Goal: Information Seeking & Learning: Learn about a topic

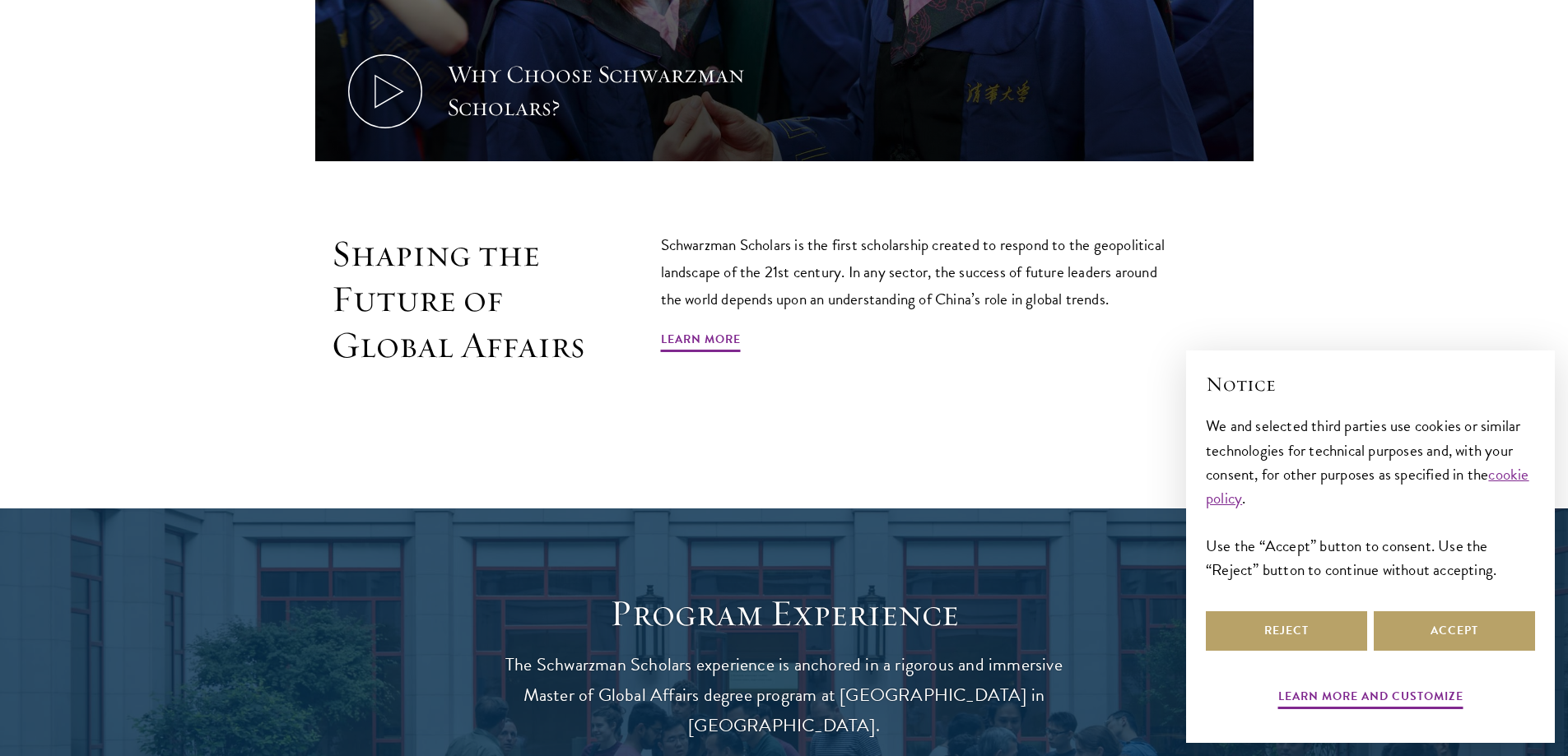
scroll to position [1070, 0]
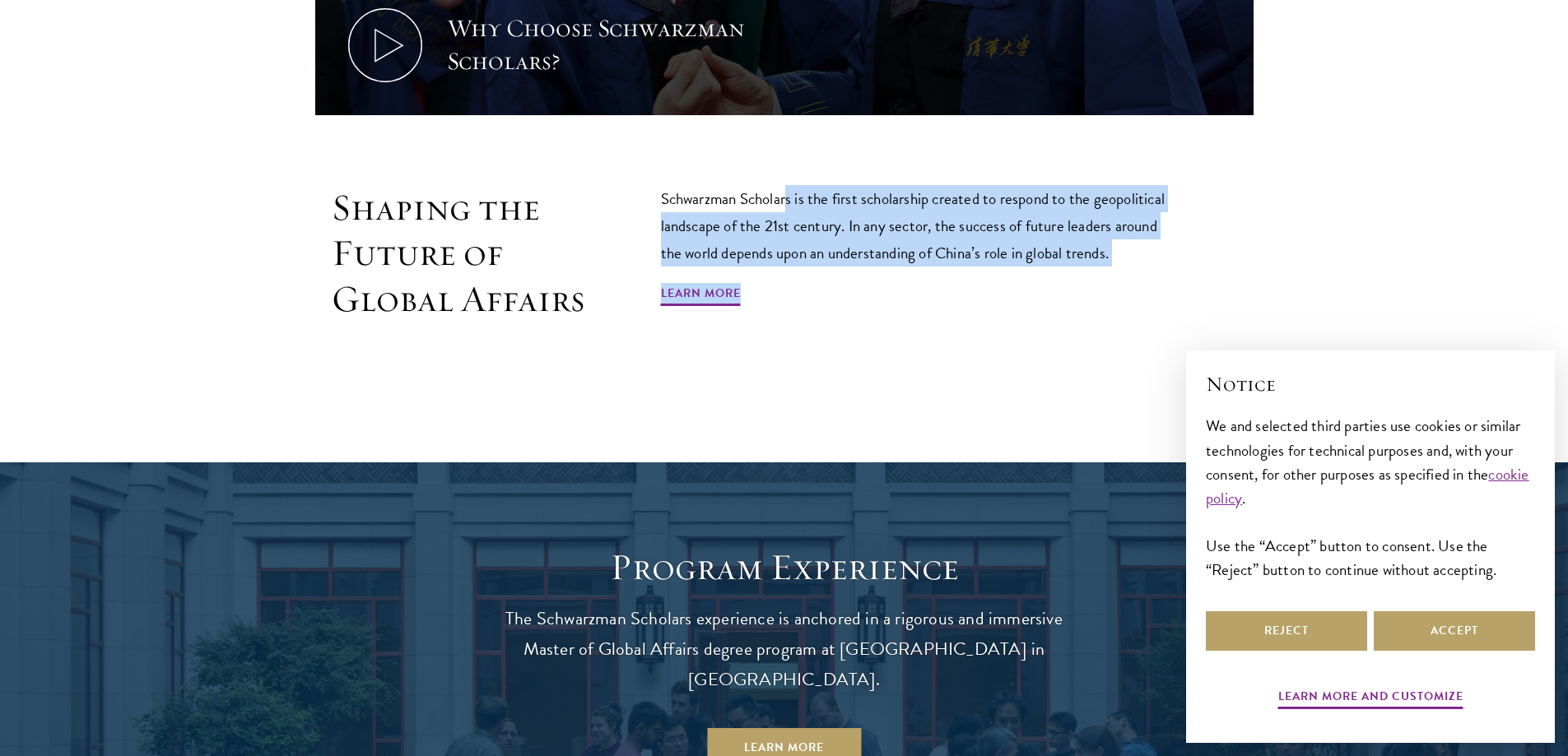
drag, startPoint x: 791, startPoint y: 197, endPoint x: 1184, endPoint y: 278, distance: 401.3
click at [1184, 278] on div "Shaping the Future of Global Affairs Schwarzman Scholars is the first scholarsh…" at bounding box center [784, 290] width 938 height 211
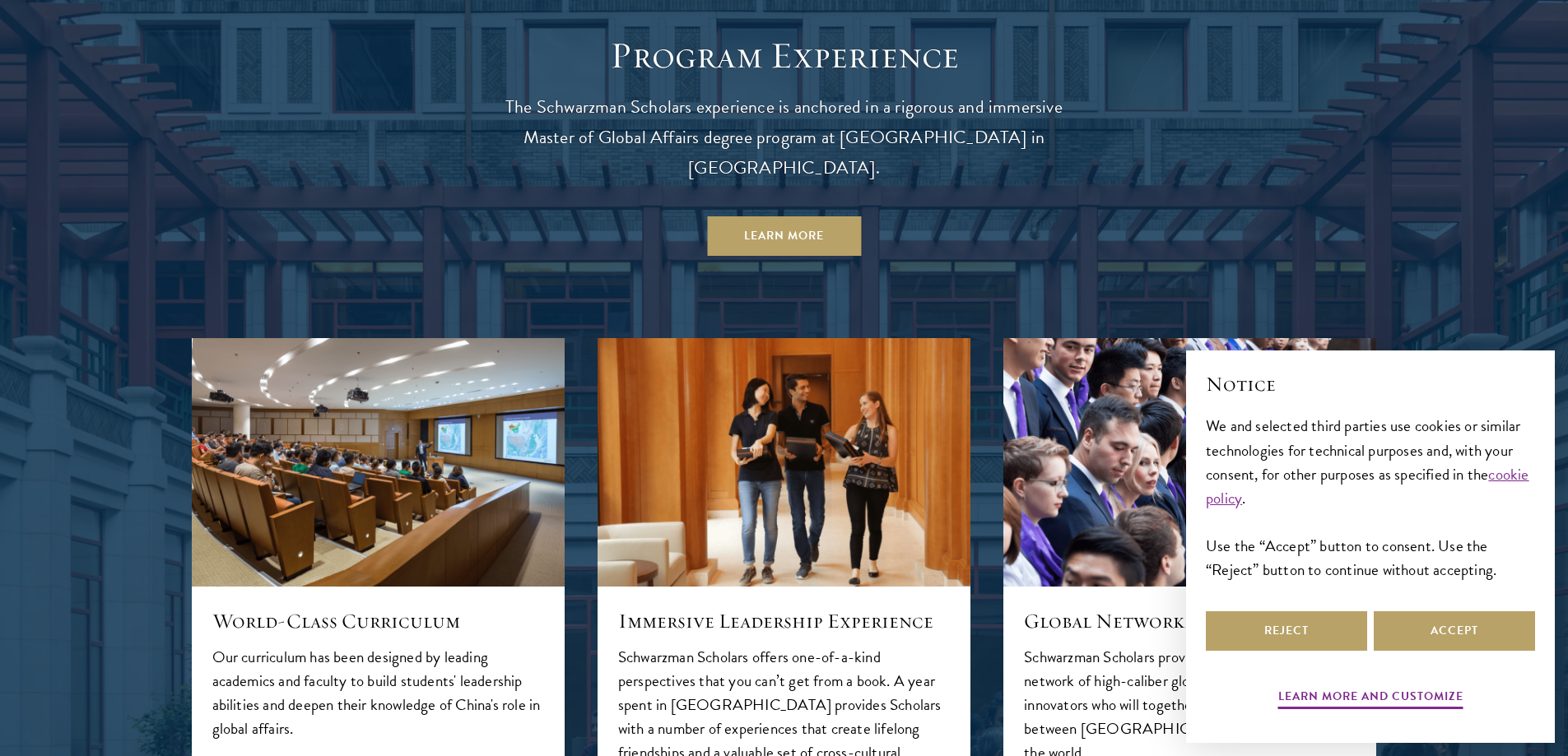
scroll to position [1728, 0]
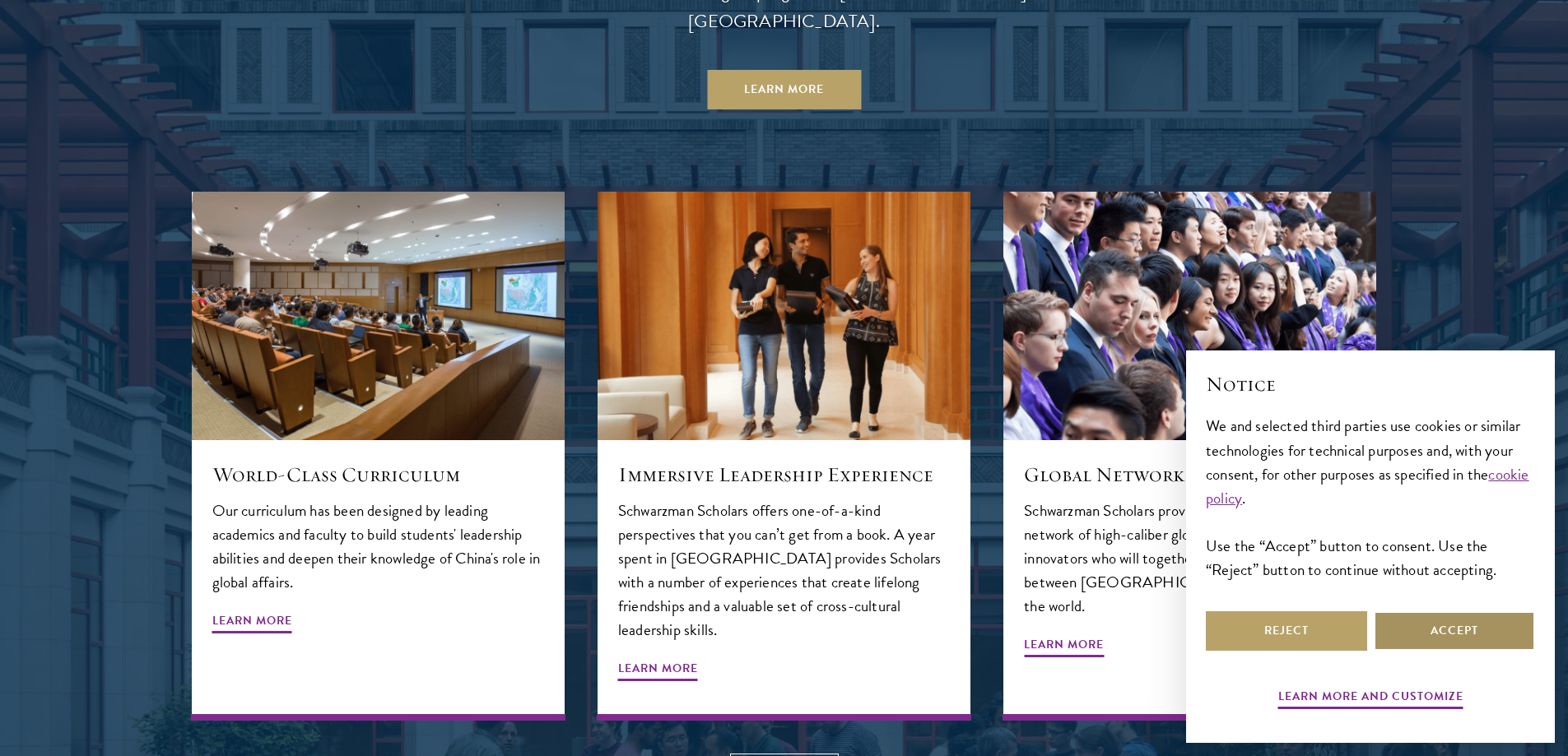
click at [1477, 626] on button "Accept" at bounding box center [1454, 631] width 162 height 39
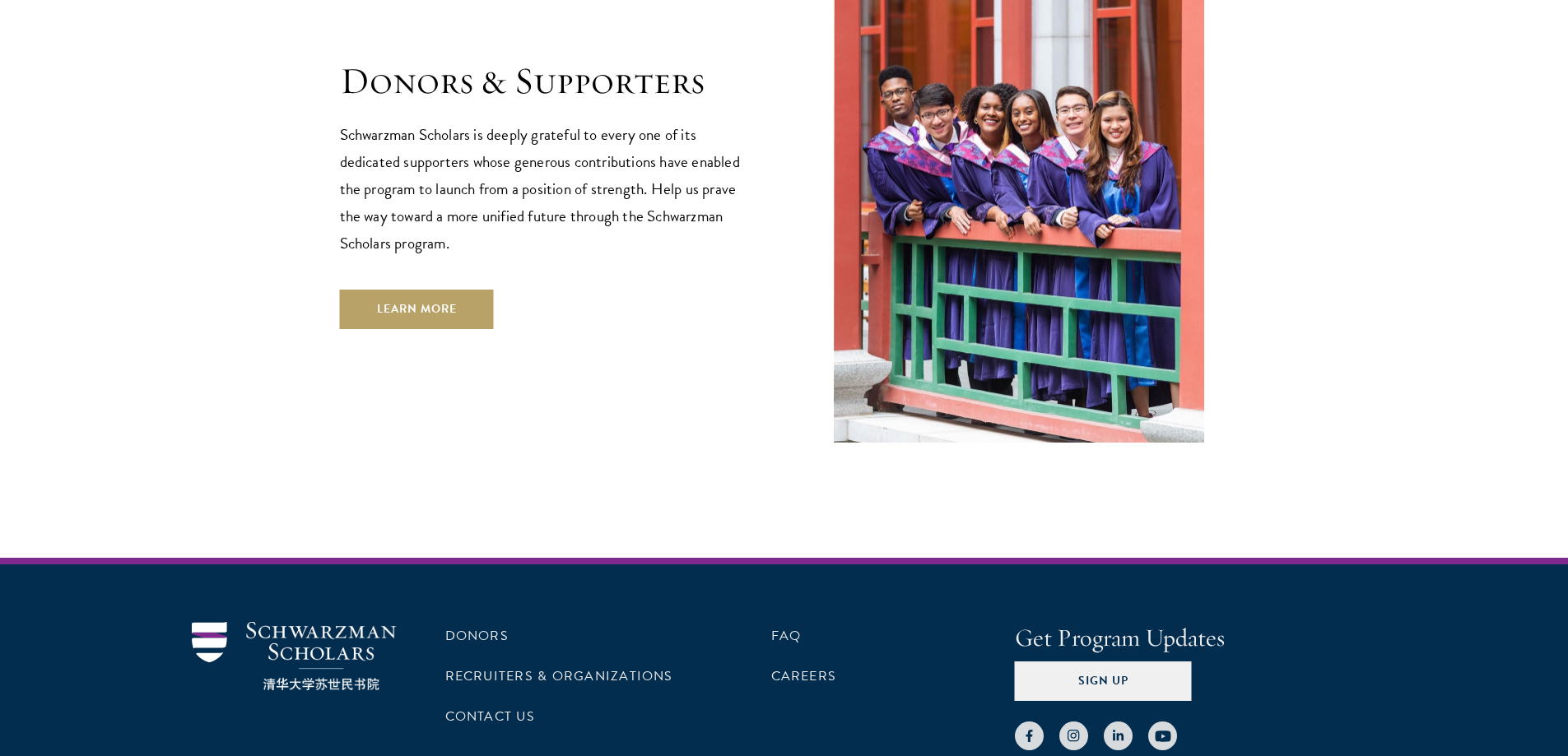
scroll to position [4866, 0]
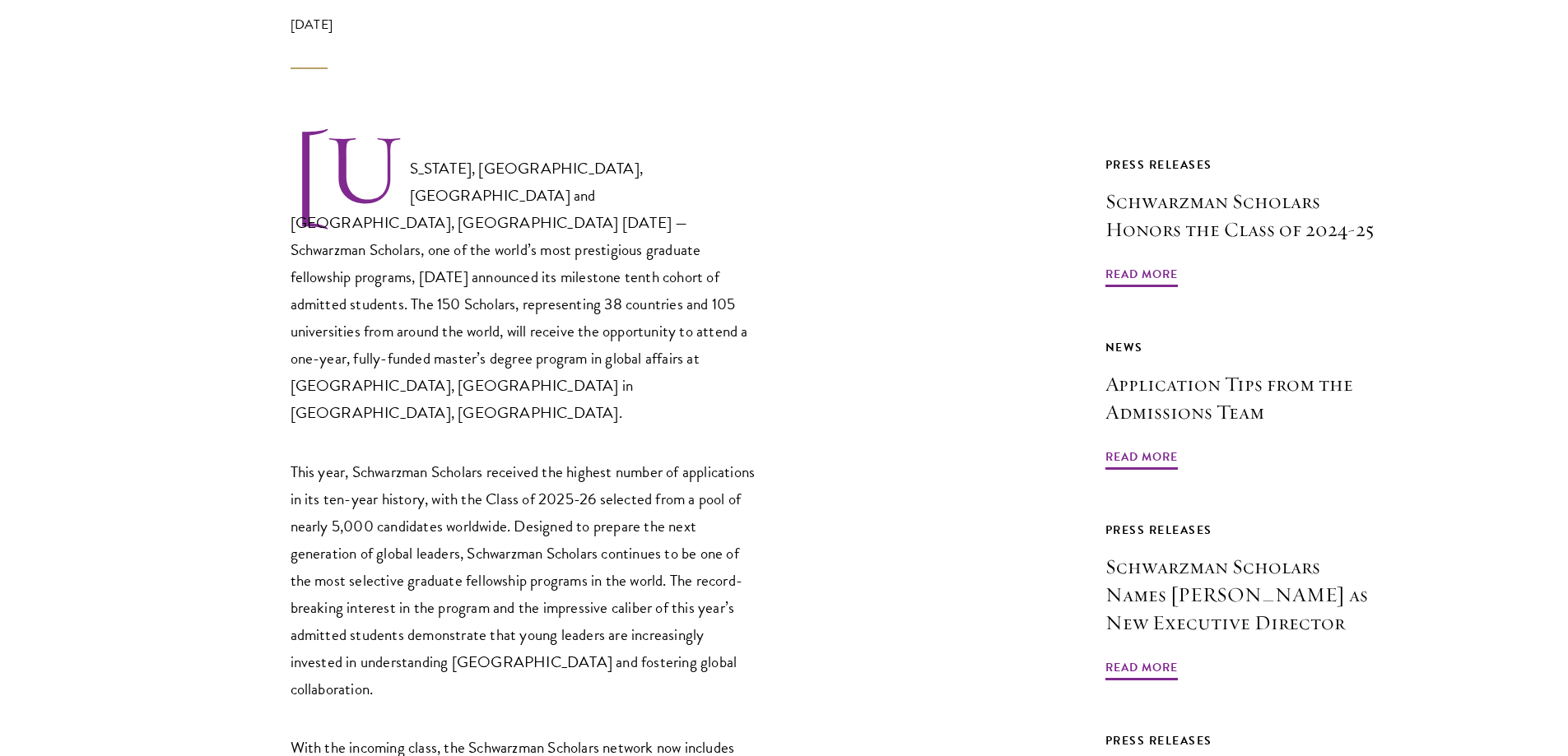
scroll to position [823, 0]
drag, startPoint x: 426, startPoint y: 257, endPoint x: 487, endPoint y: 256, distance: 61.0
click at [487, 256] on p "NEW YORK, NY, USA and BEIJING, CHINA Jan. 15, 2025 — Schwarzman Scholars, one o…" at bounding box center [526, 278] width 469 height 297
click at [465, 143] on p "NEW YORK, NY, USA and BEIJING, CHINA Jan. 15, 2025 — Schwarzman Scholars, one o…" at bounding box center [526, 278] width 469 height 297
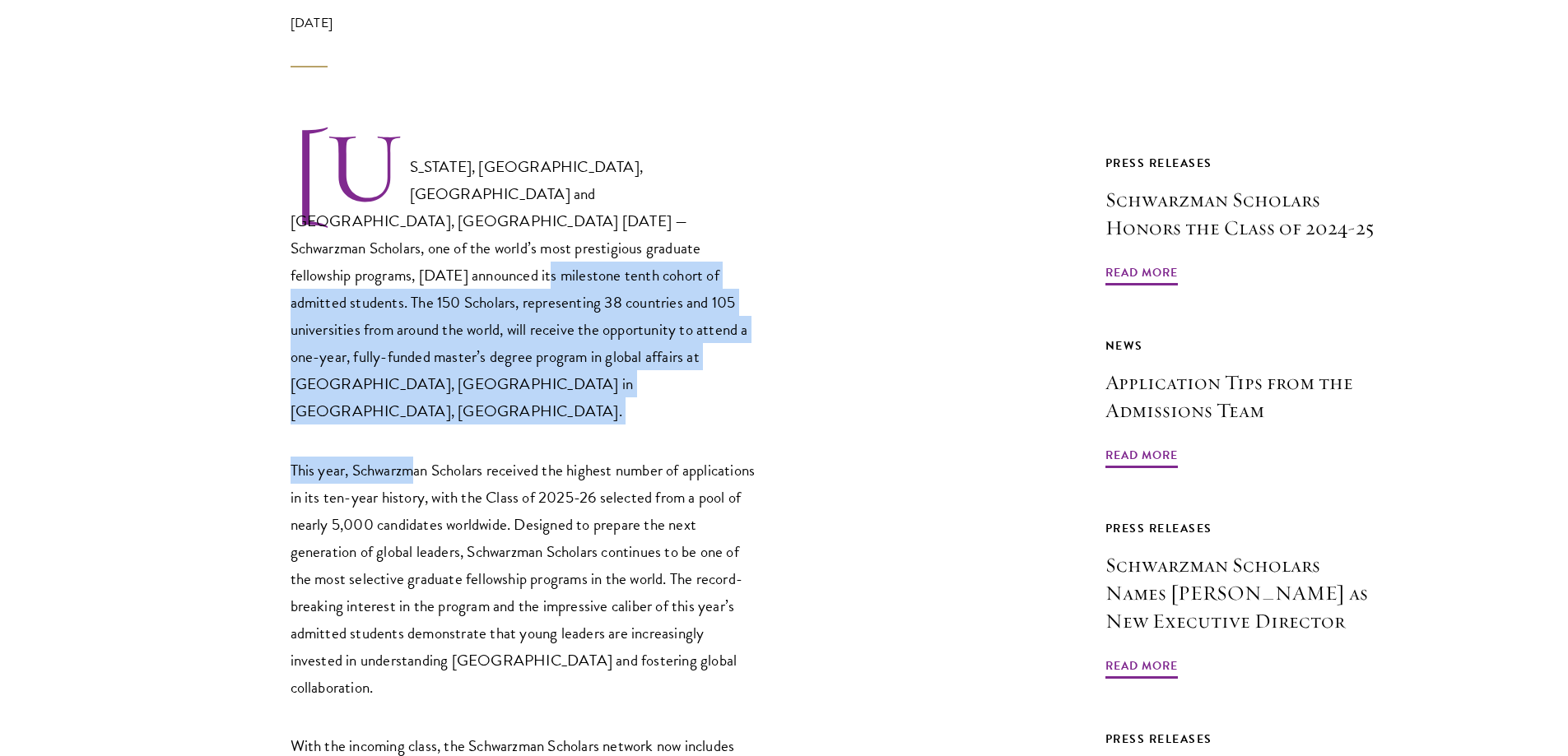
drag, startPoint x: 428, startPoint y: 171, endPoint x: 418, endPoint y: 278, distance: 107.5
click at [378, 456] on p "This year, Schwarzman Scholars received the highest number of applications in i…" at bounding box center [526, 578] width 469 height 244
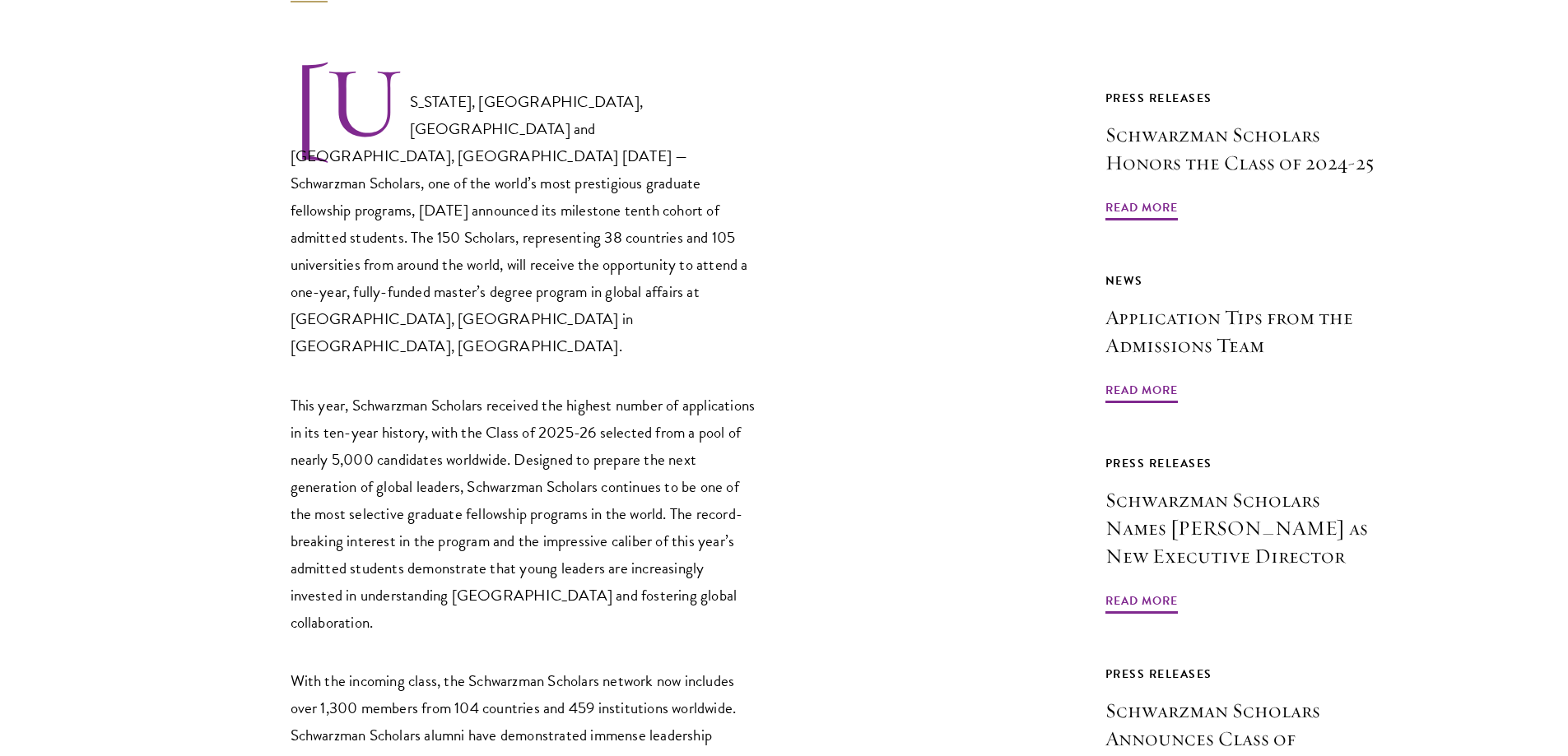
scroll to position [1070, 0]
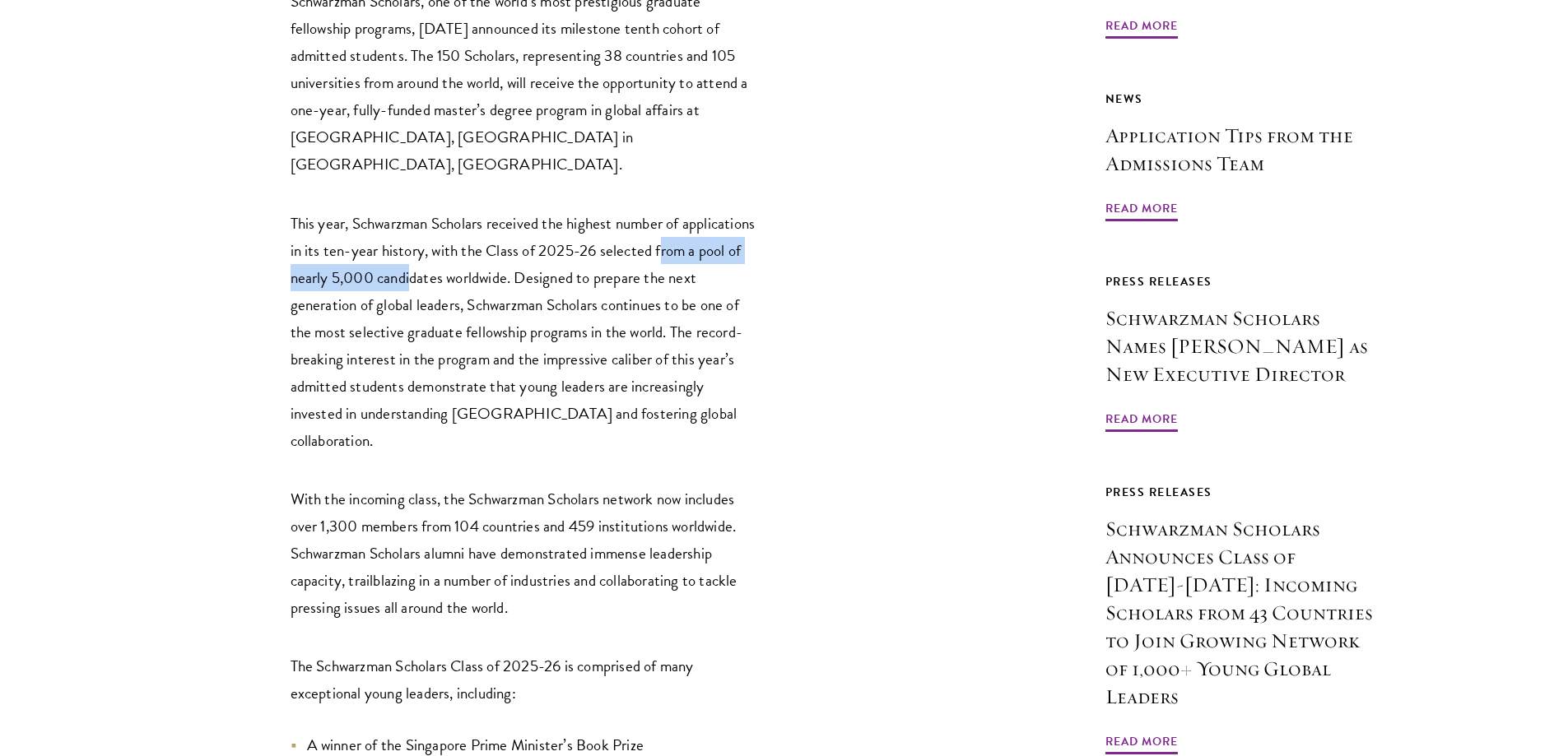
drag, startPoint x: 293, startPoint y: 115, endPoint x: 504, endPoint y: 121, distance: 211.1
click at [504, 210] on p "This year, Schwarzman Scholars received the highest number of applications in i…" at bounding box center [526, 331] width 469 height 244
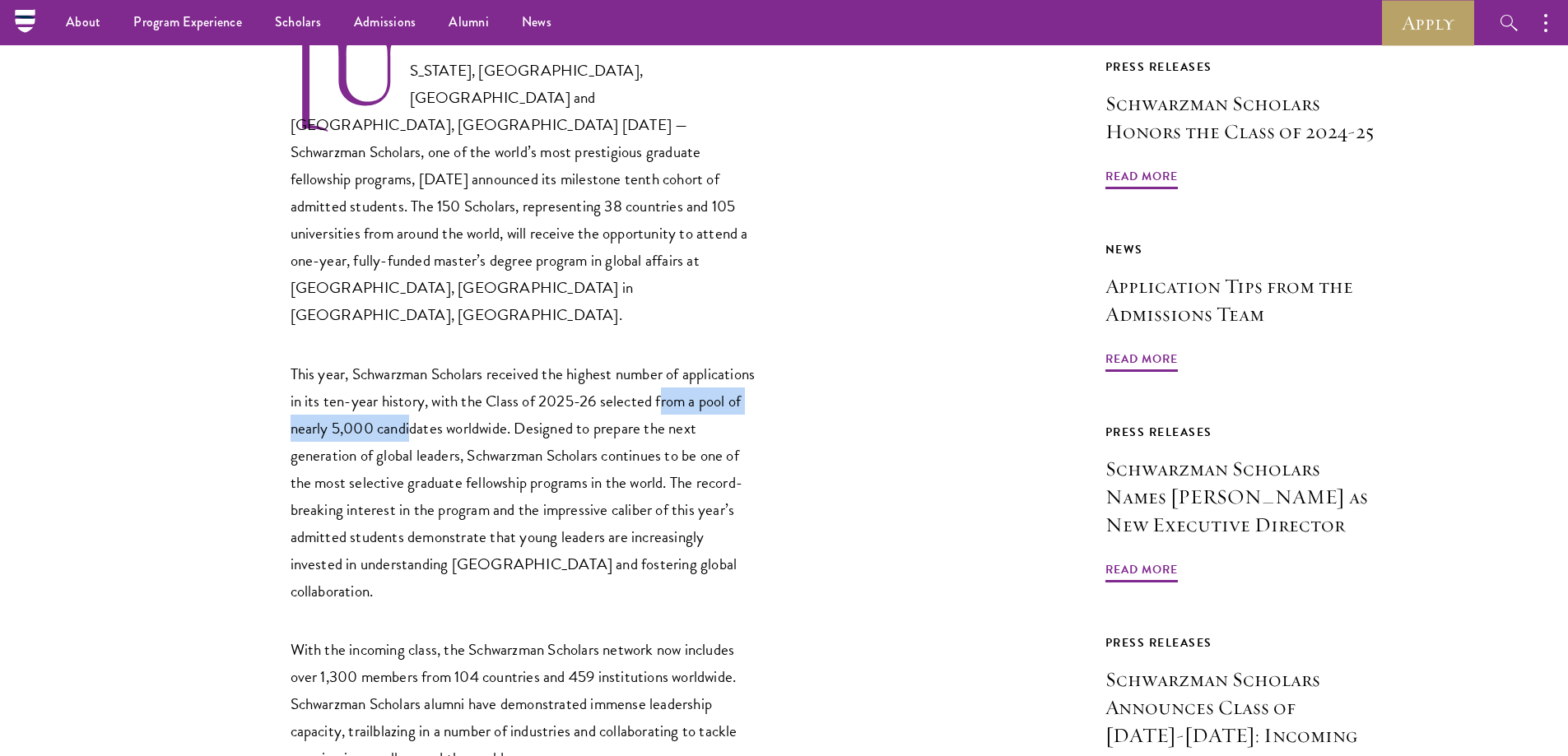
scroll to position [905, 0]
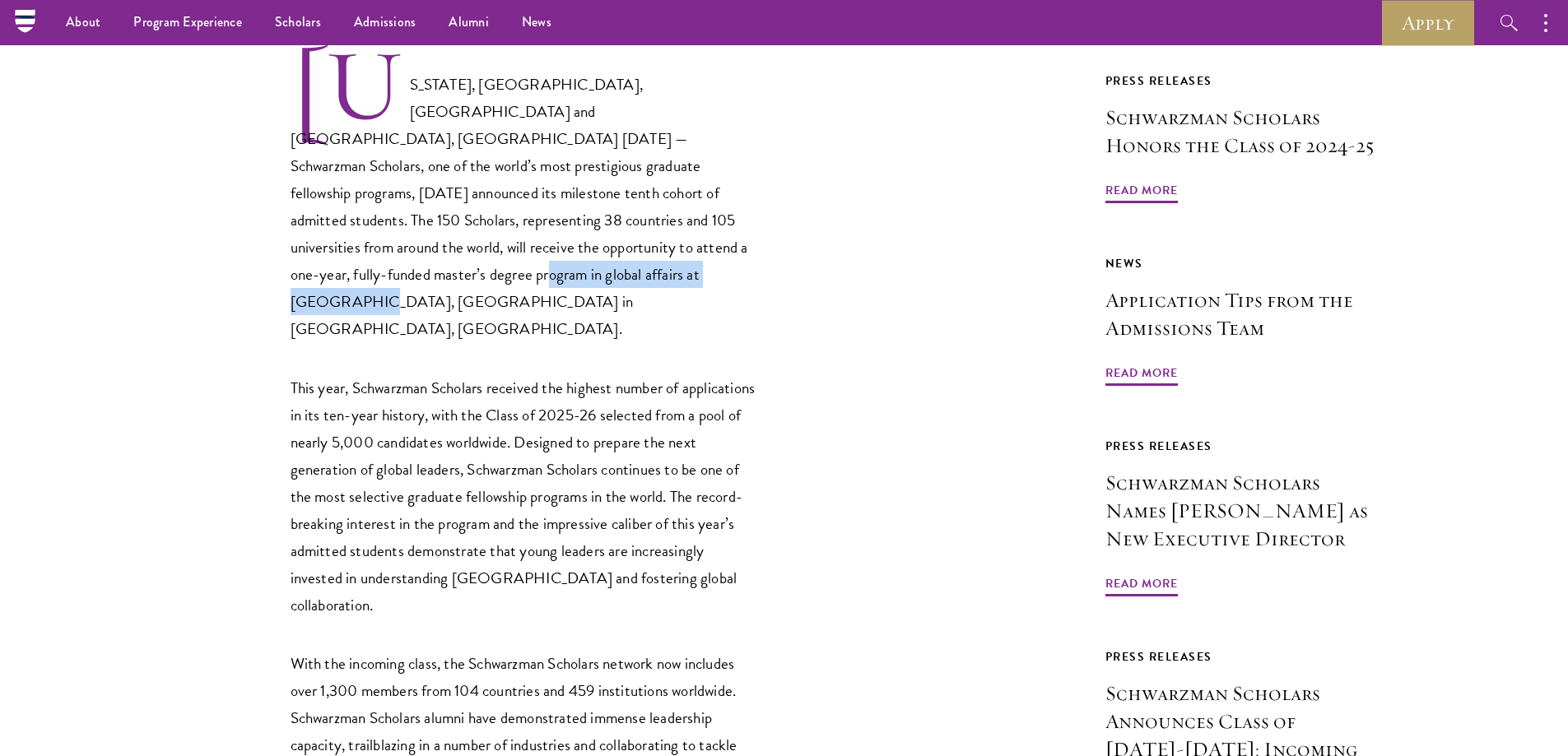
drag, startPoint x: 426, startPoint y: 173, endPoint x: 688, endPoint y: 169, distance: 262.0
click at [688, 169] on p "NEW YORK, NY, USA and BEIJING, CHINA Jan. 15, 2025 — Schwarzman Scholars, one o…" at bounding box center [526, 195] width 469 height 297
copy p "Tsinghua University in Beijing, China."
